Goal: Information Seeking & Learning: Learn about a topic

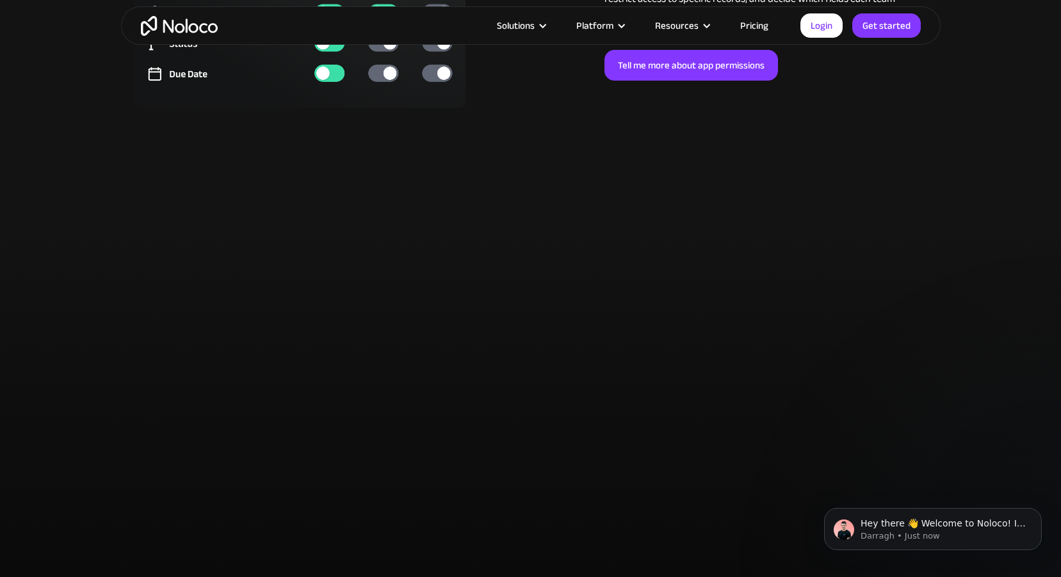
scroll to position [3521, 0]
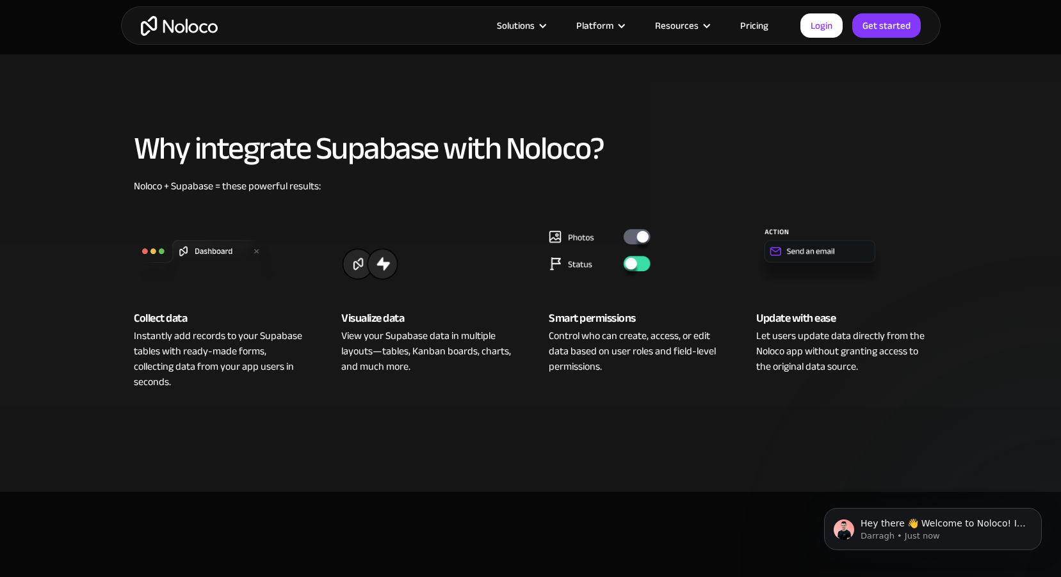
scroll to position [384, 0]
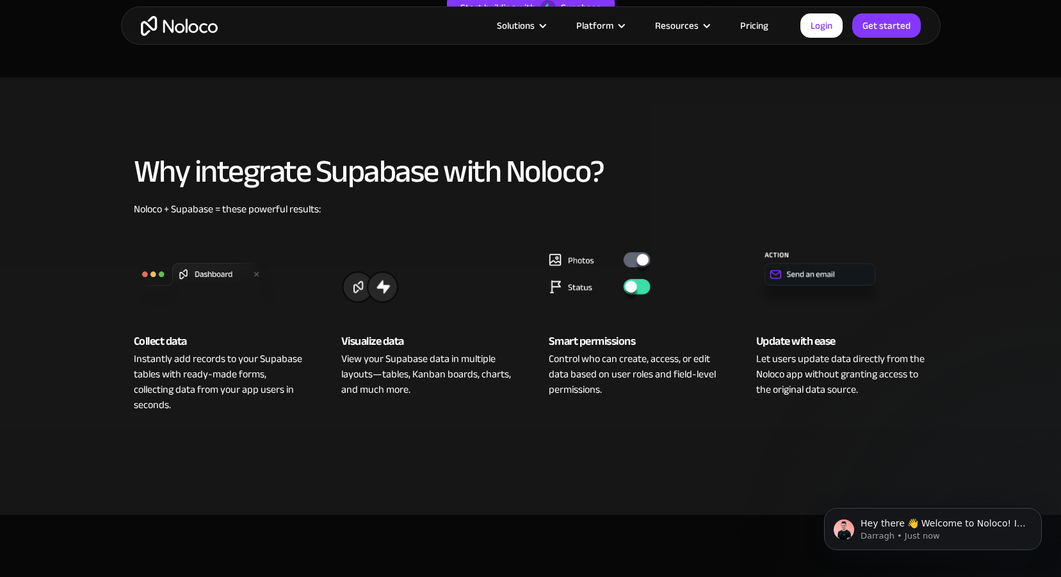
click at [632, 257] on img at bounding box center [635, 274] width 172 height 77
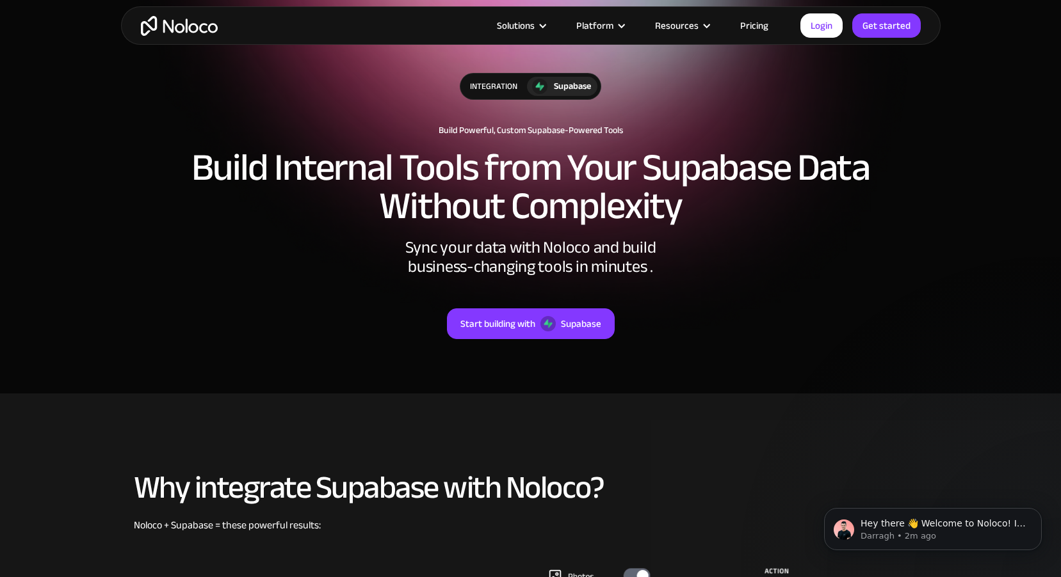
scroll to position [0, 0]
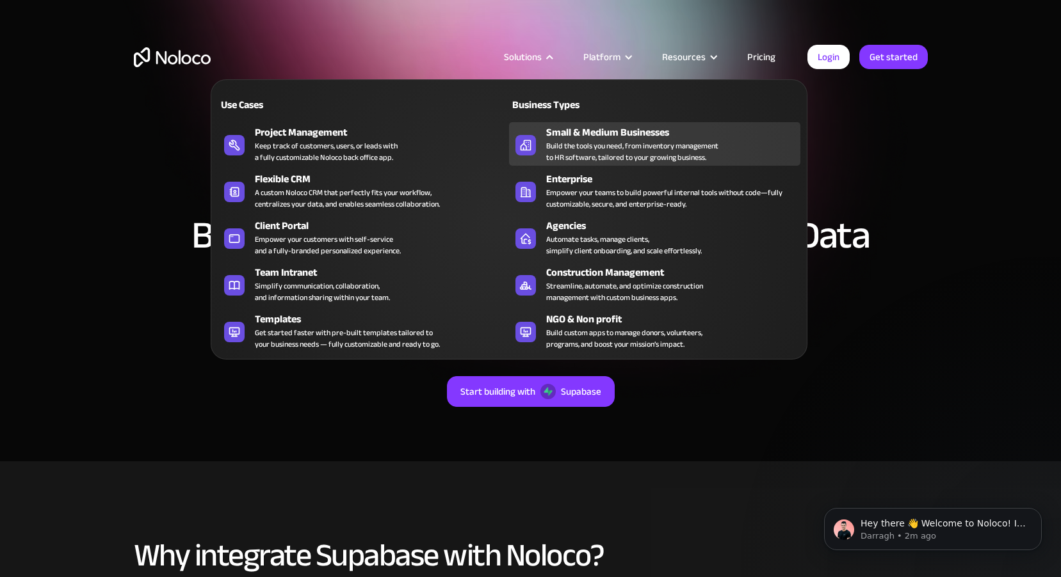
click at [579, 144] on div "Build the tools you need, from inventory management to HR software, tailored to…" at bounding box center [632, 151] width 172 height 23
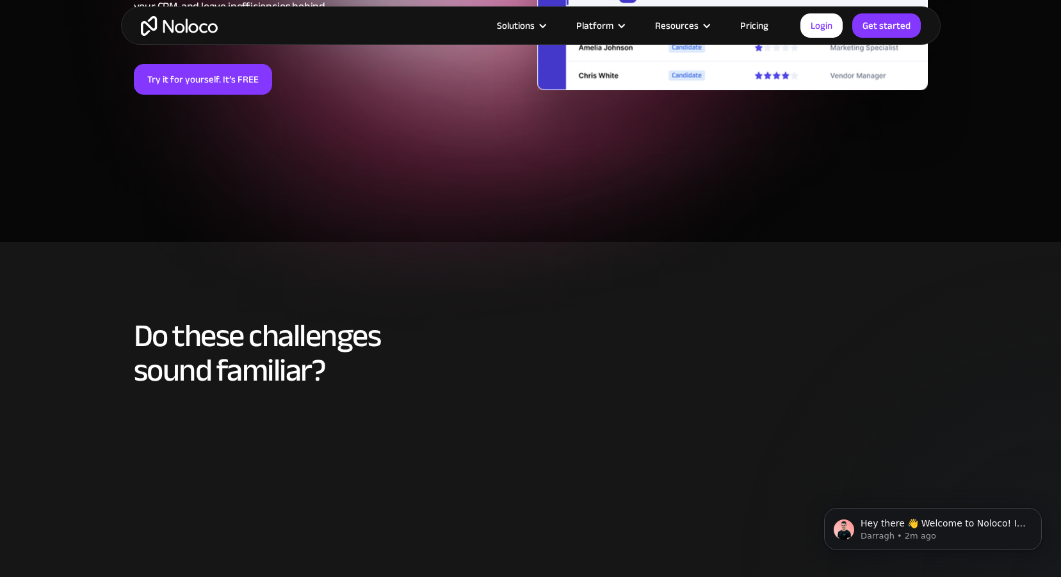
scroll to position [320, 0]
